Goal: Information Seeking & Learning: Learn about a topic

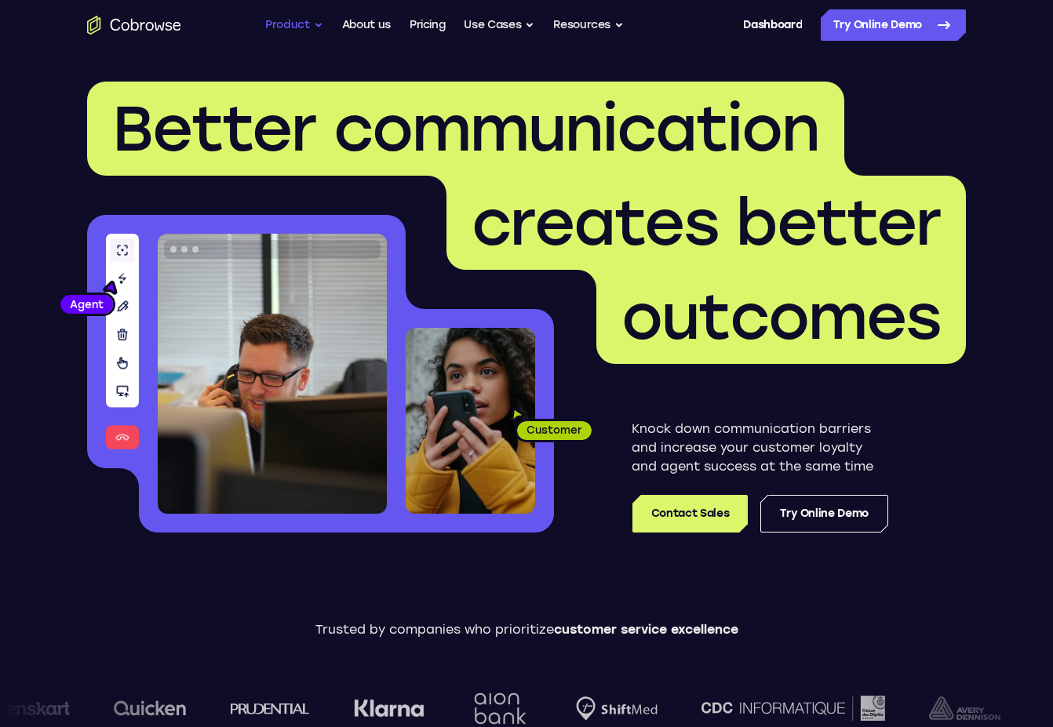
click at [315, 35] on button "Product" at bounding box center [294, 24] width 58 height 31
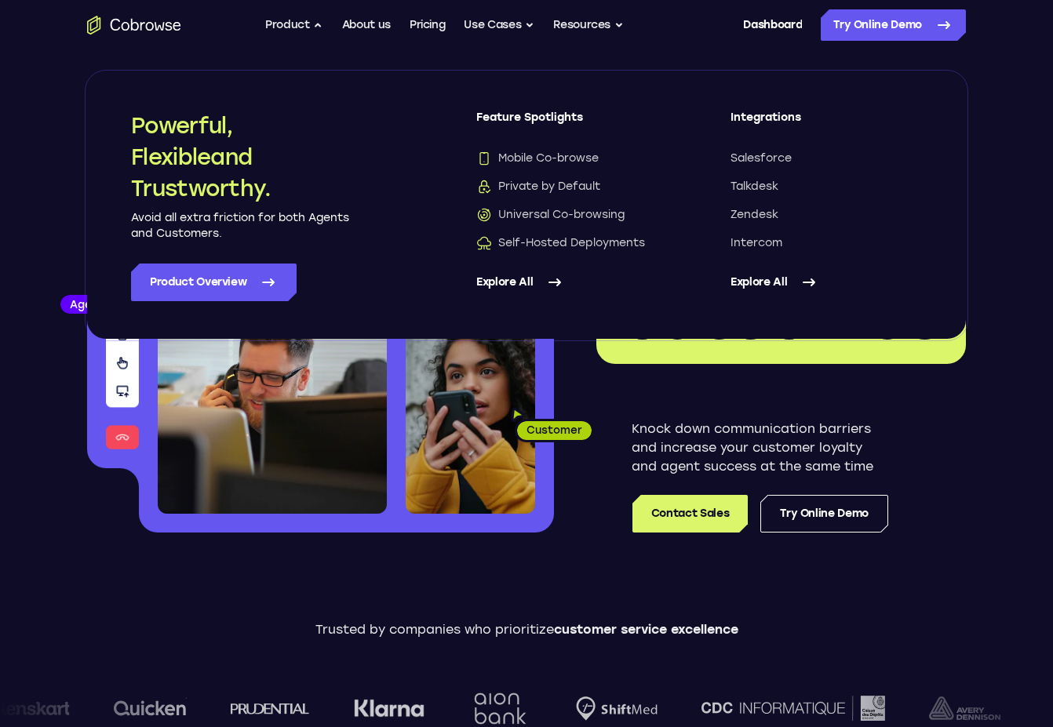
click at [788, 276] on link "Explore All" at bounding box center [825, 283] width 191 height 38
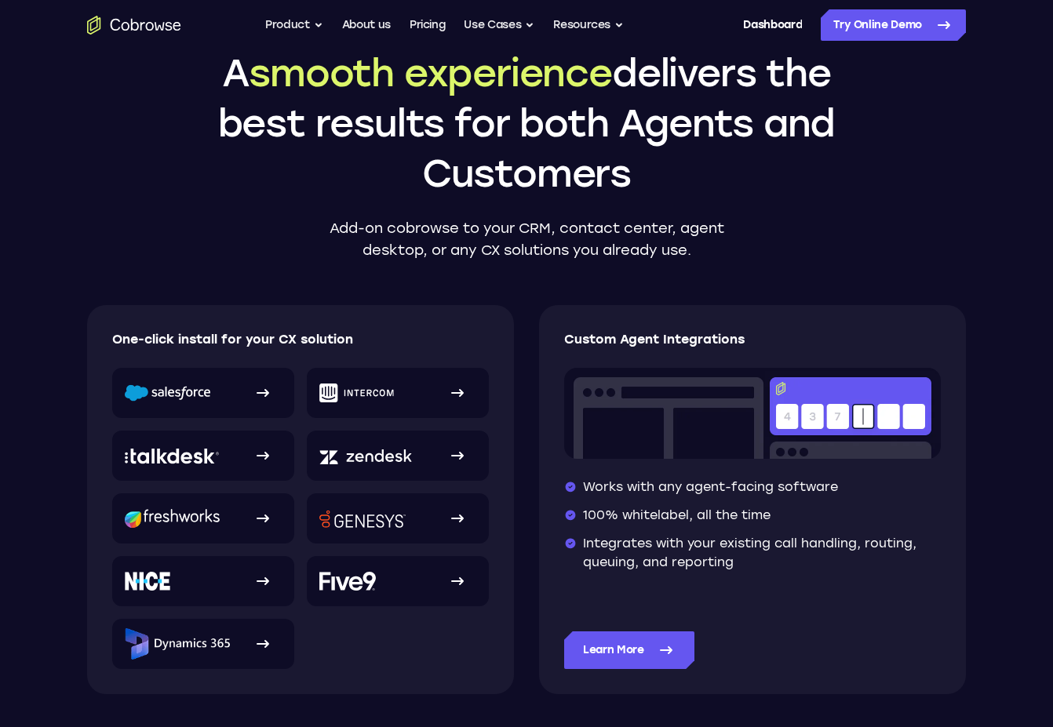
scroll to position [100, 0]
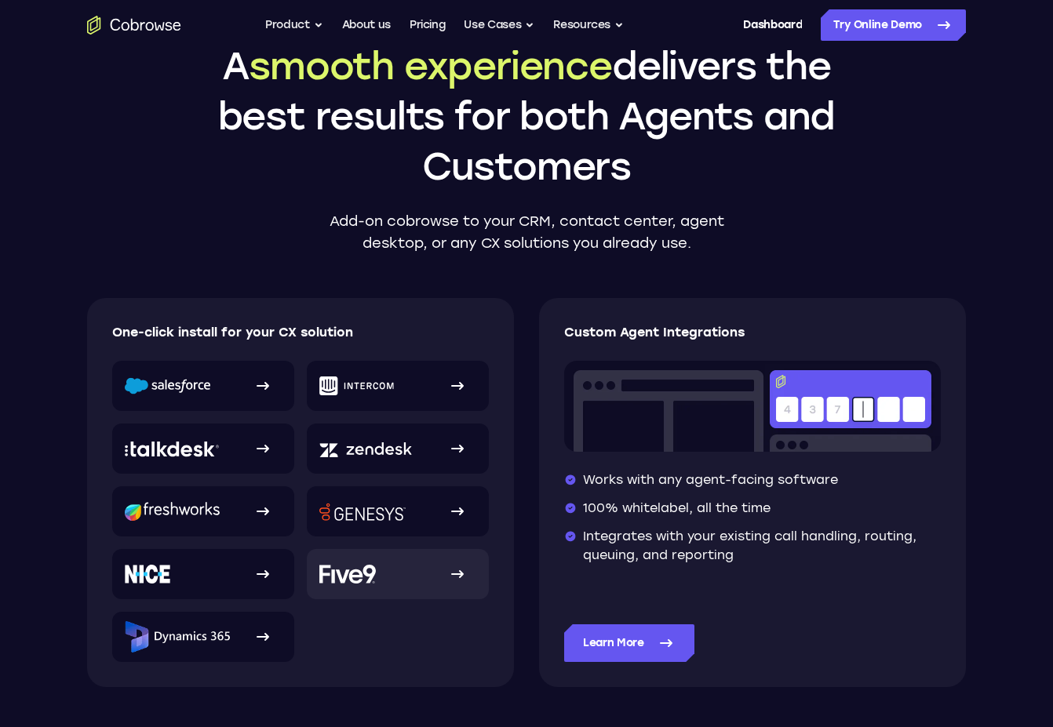
click at [437, 580] on link at bounding box center [398, 574] width 182 height 50
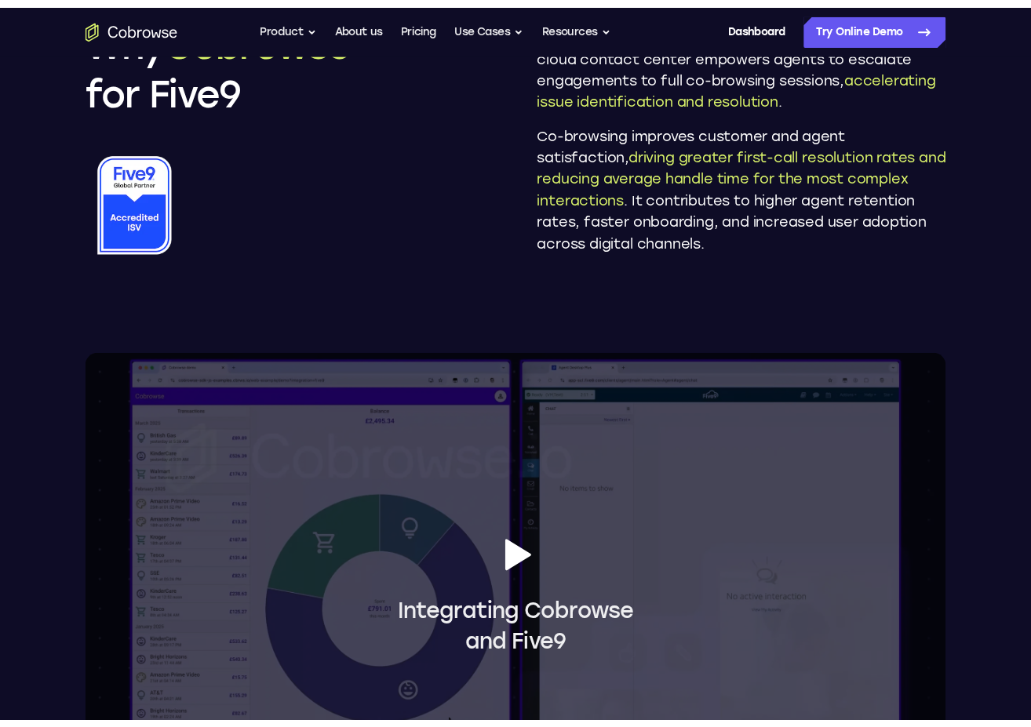
scroll to position [974, 0]
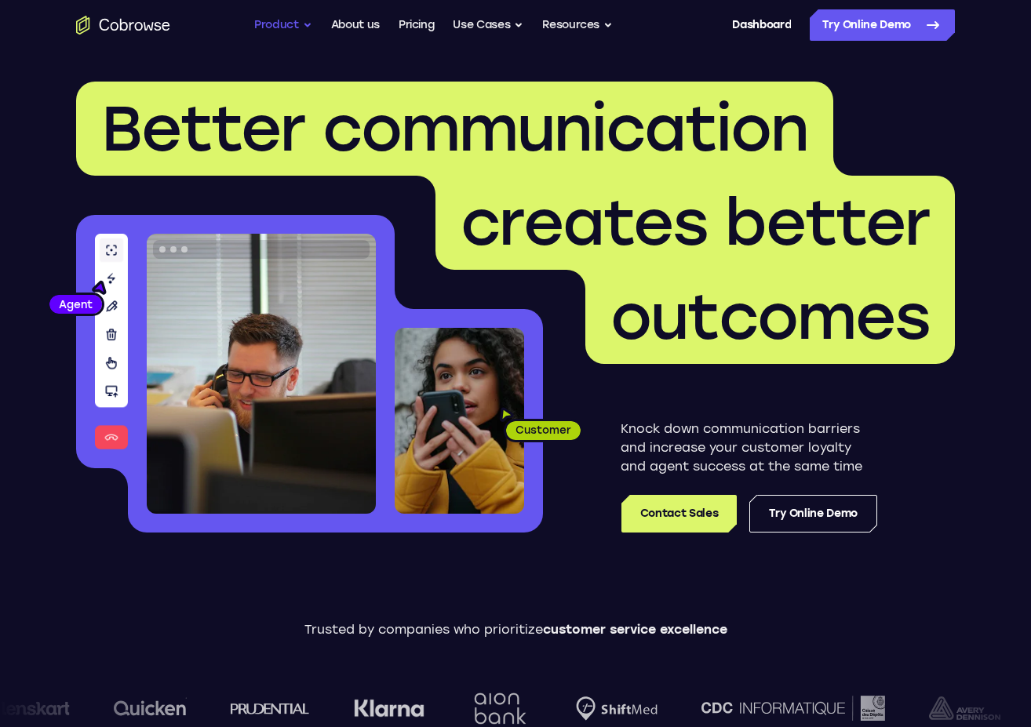
click at [292, 21] on button "Product" at bounding box center [283, 24] width 58 height 31
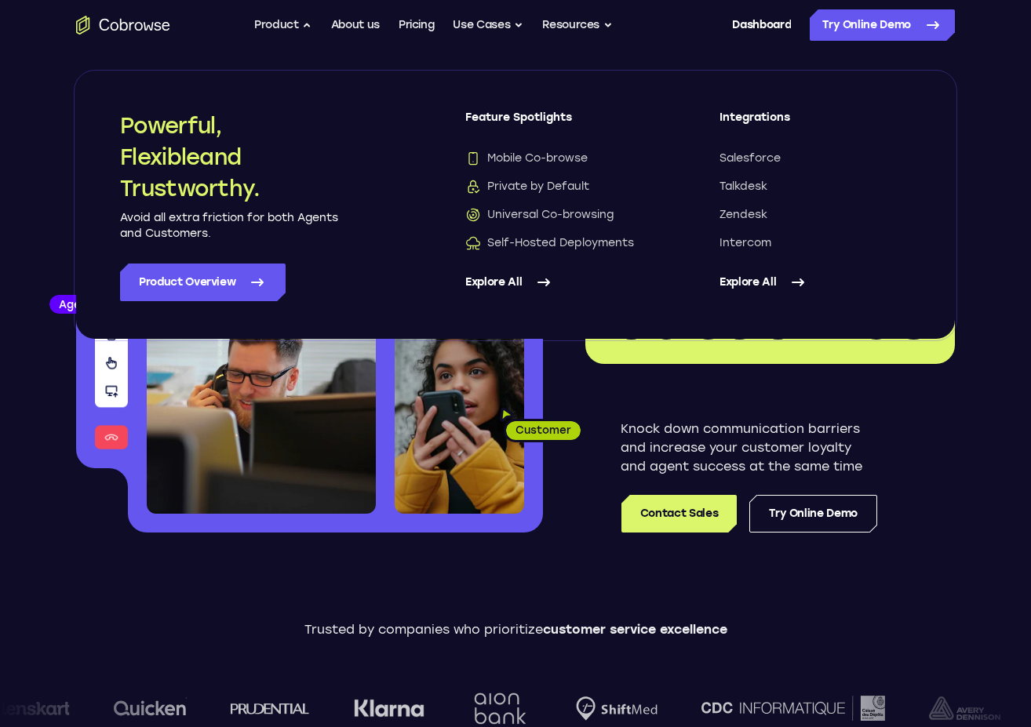
click at [521, 288] on link "Explore All" at bounding box center [560, 283] width 191 height 38
